Goal: Task Accomplishment & Management: Complete application form

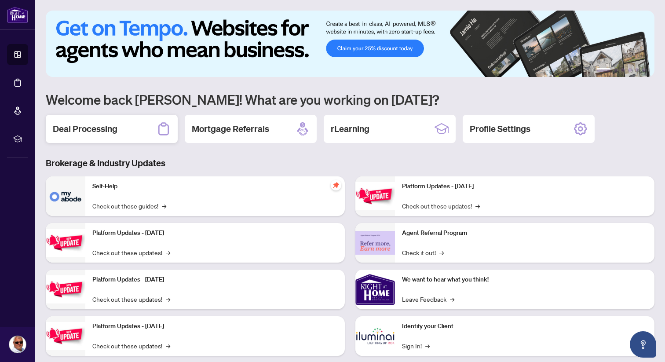
click at [120, 127] on div "Deal Processing" at bounding box center [112, 129] width 132 height 28
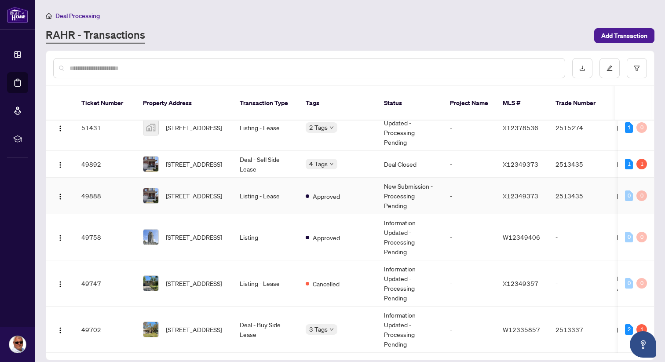
scroll to position [157, 0]
click at [61, 281] on img "button" at bounding box center [60, 284] width 7 height 7
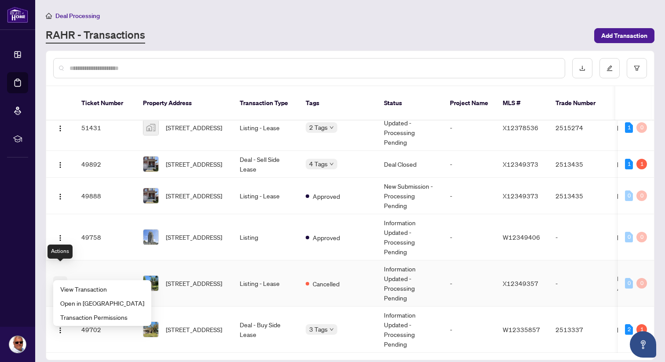
click at [61, 281] on img "button" at bounding box center [60, 284] width 7 height 7
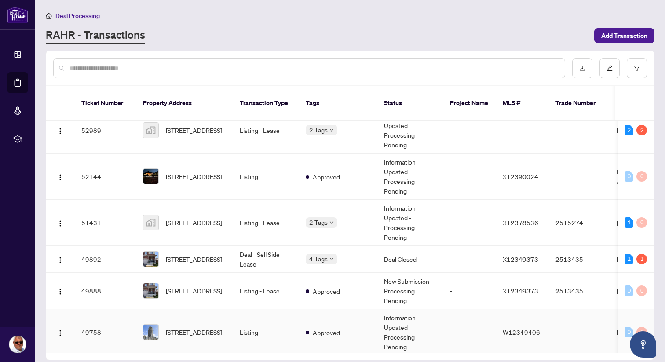
scroll to position [57, 0]
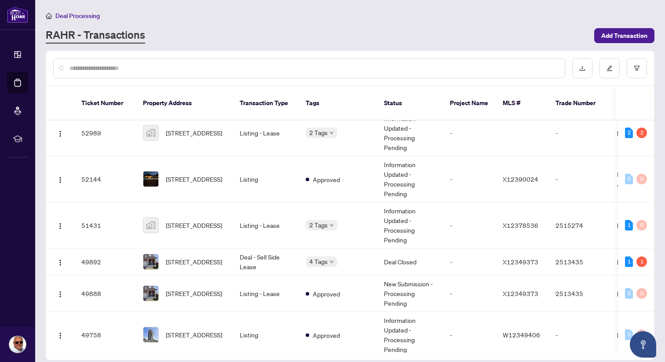
click at [386, 38] on div "RAHR - Transactions" at bounding box center [317, 36] width 543 height 16
click at [590, 16] on div "Deal Processing" at bounding box center [350, 16] width 609 height 10
click at [635, 66] on icon "filter" at bounding box center [636, 68] width 5 height 5
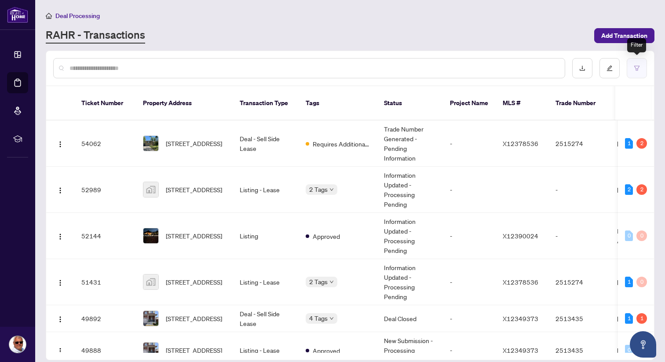
click at [637, 69] on icon "filter" at bounding box center [637, 68] width 6 height 6
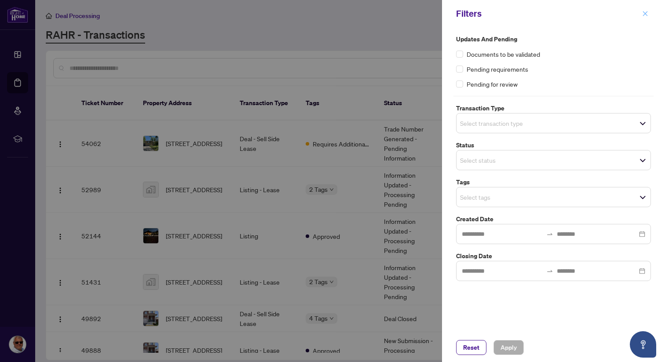
click at [647, 11] on icon "close" at bounding box center [645, 14] width 6 height 6
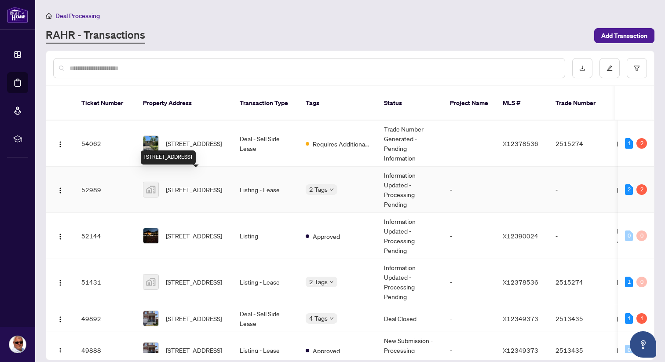
click at [186, 185] on span "[STREET_ADDRESS]" at bounding box center [194, 190] width 56 height 10
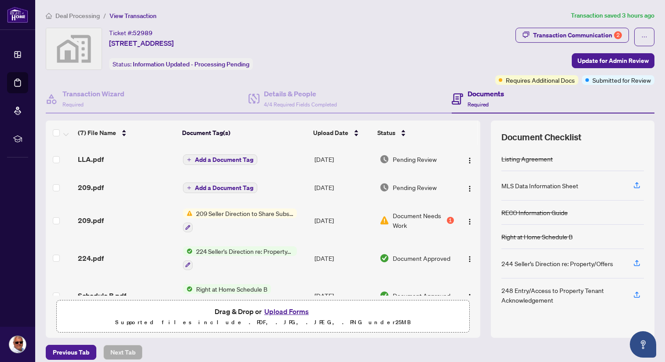
click at [290, 311] on button "Upload Forms" at bounding box center [287, 311] width 50 height 11
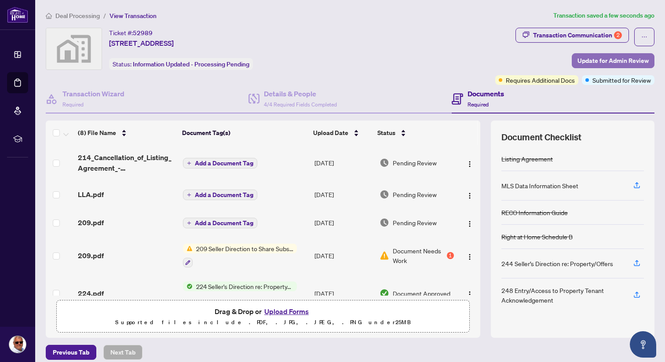
click at [613, 57] on span "Update for Admin Review" at bounding box center [612, 61] width 71 height 14
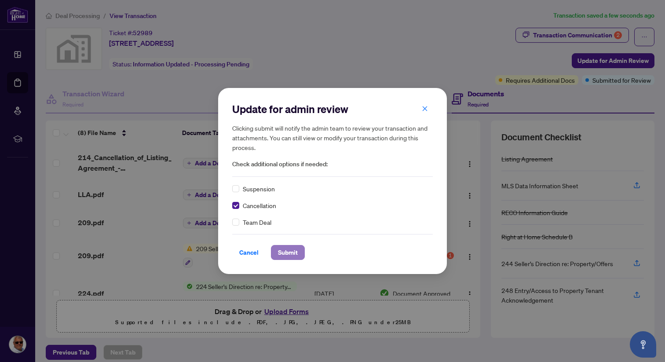
click at [289, 252] on span "Submit" at bounding box center [288, 252] width 20 height 14
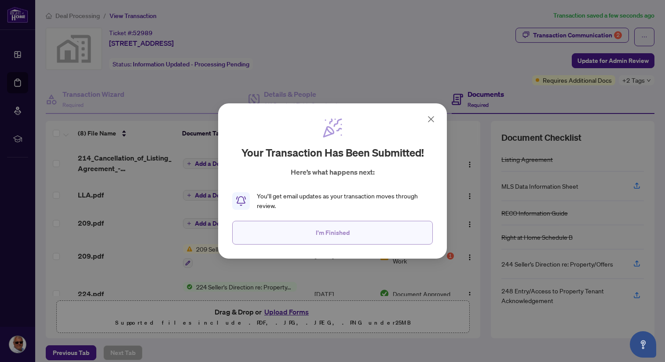
click at [320, 226] on span "I'm Finished" at bounding box center [333, 233] width 34 height 14
